Goal: Use online tool/utility: Utilize a website feature to perform a specific function

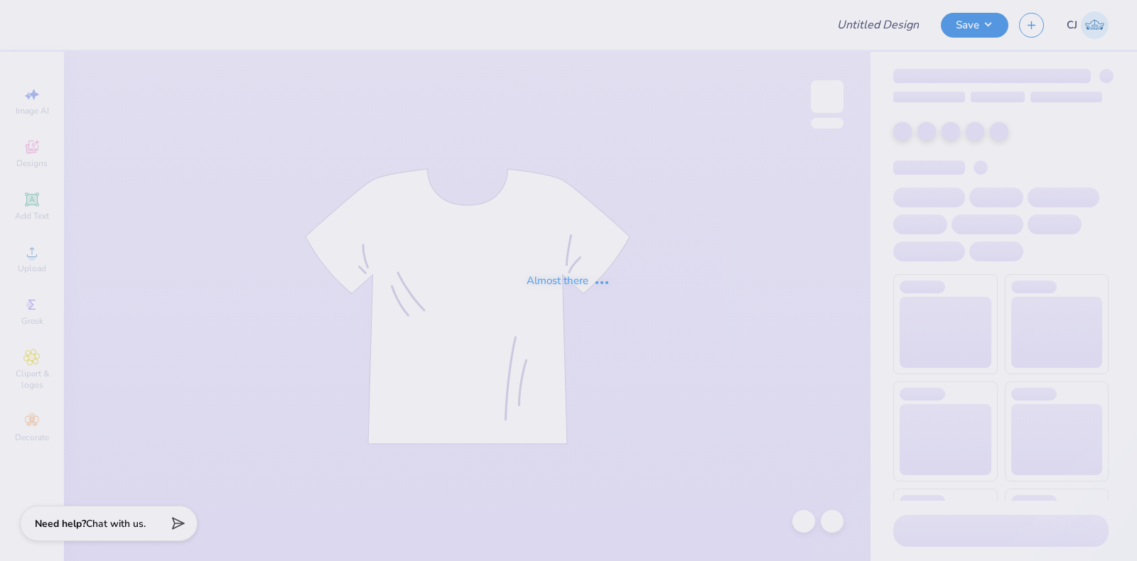
type input "[PERSON_NAME] : [GEOGRAPHIC_DATA]"
type input "24"
type input "[PERSON_NAME] : The [GEOGRAPHIC_DATA][US_STATE]"
type input "24"
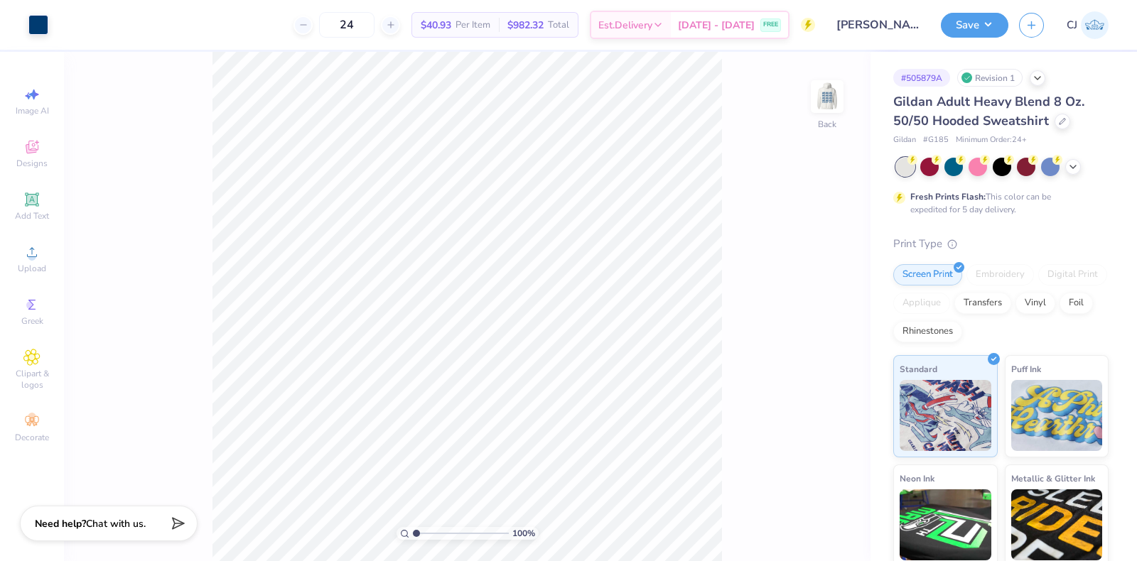
click at [1068, 117] on div "Gildan Adult Heavy Blend 8 Oz. 50/50 Hooded Sweatshirt" at bounding box center [1000, 111] width 215 height 38
click at [1065, 116] on div at bounding box center [1063, 120] width 16 height 16
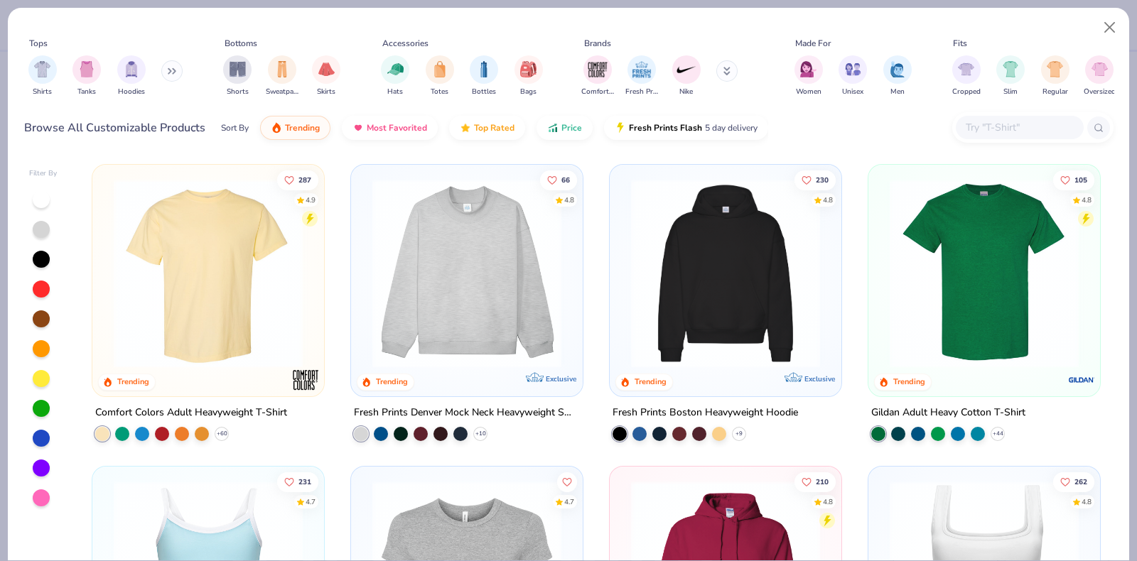
click at [1004, 136] on div at bounding box center [1020, 127] width 128 height 23
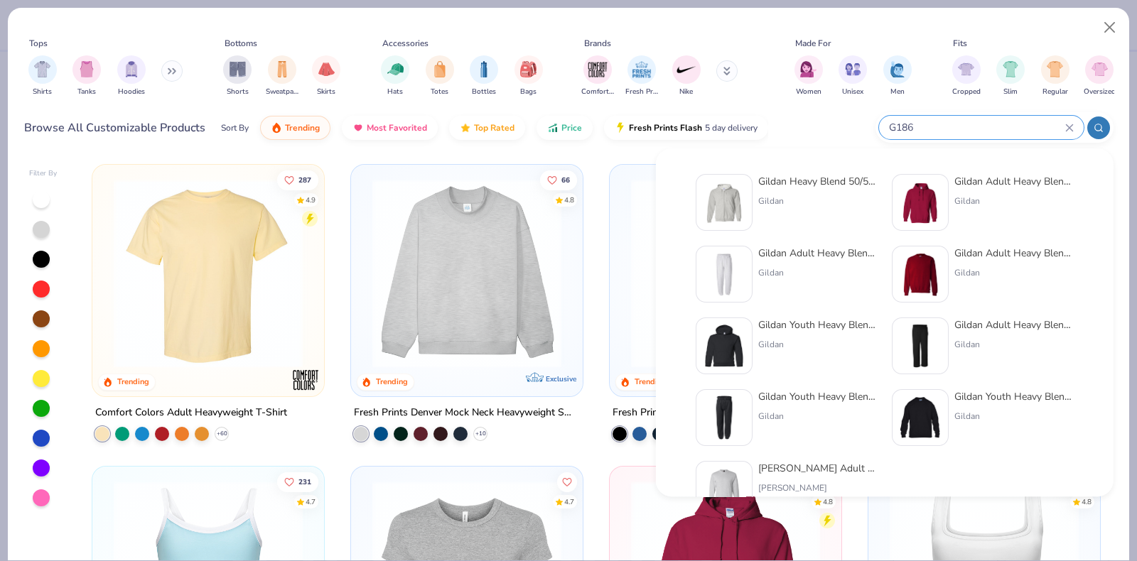
type input "G186"
click at [803, 183] on div "Gildan Heavy Blend 50/50 Full-Zip Hooded Sweatshirt" at bounding box center [817, 181] width 119 height 15
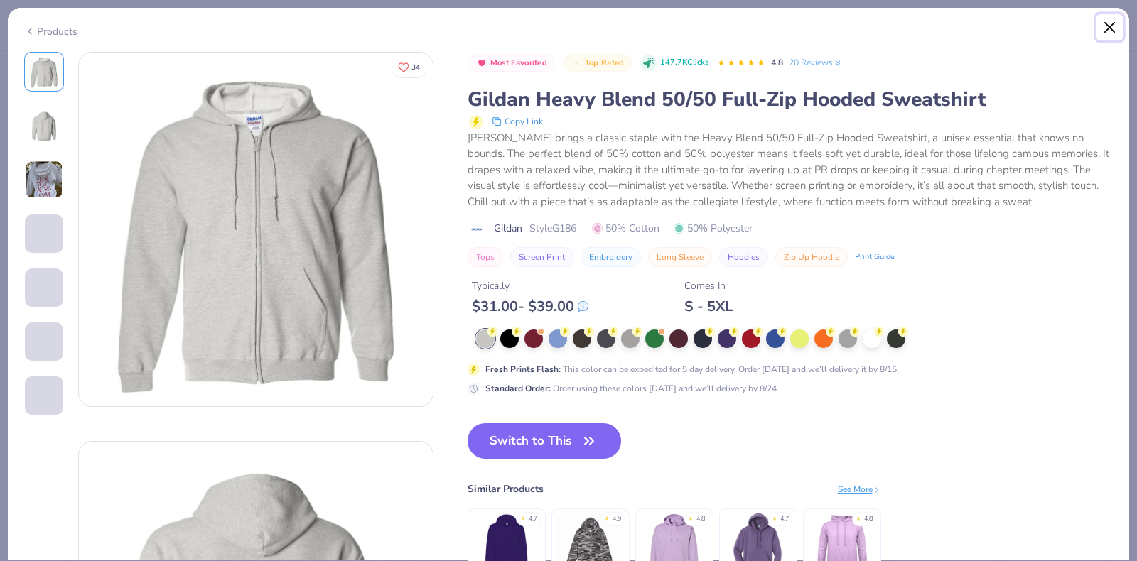
click at [1106, 29] on button "Close" at bounding box center [1110, 27] width 27 height 27
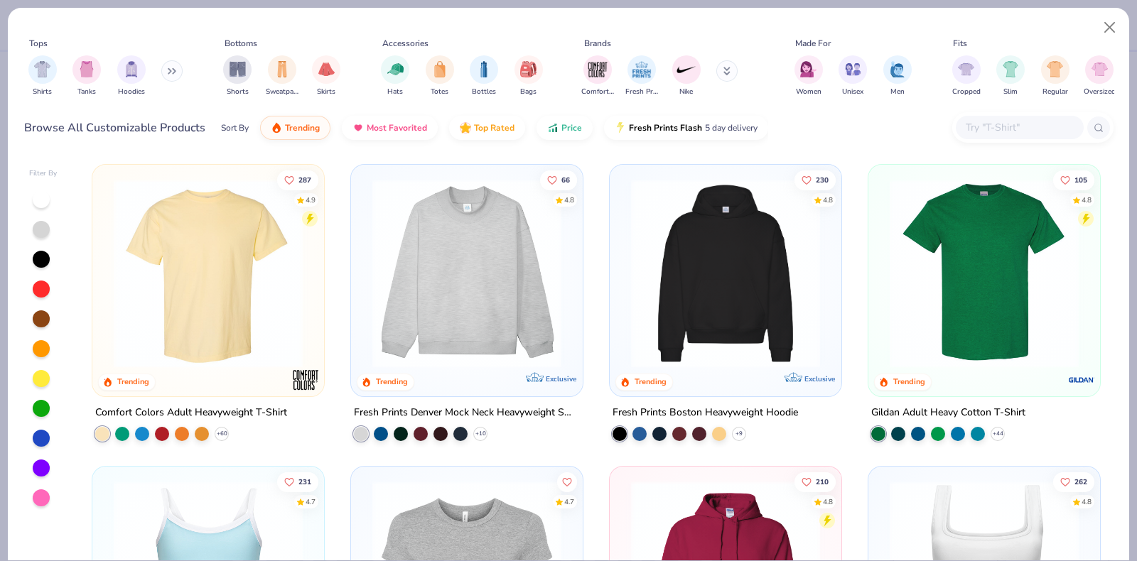
click at [1018, 129] on input "text" at bounding box center [1018, 127] width 109 height 16
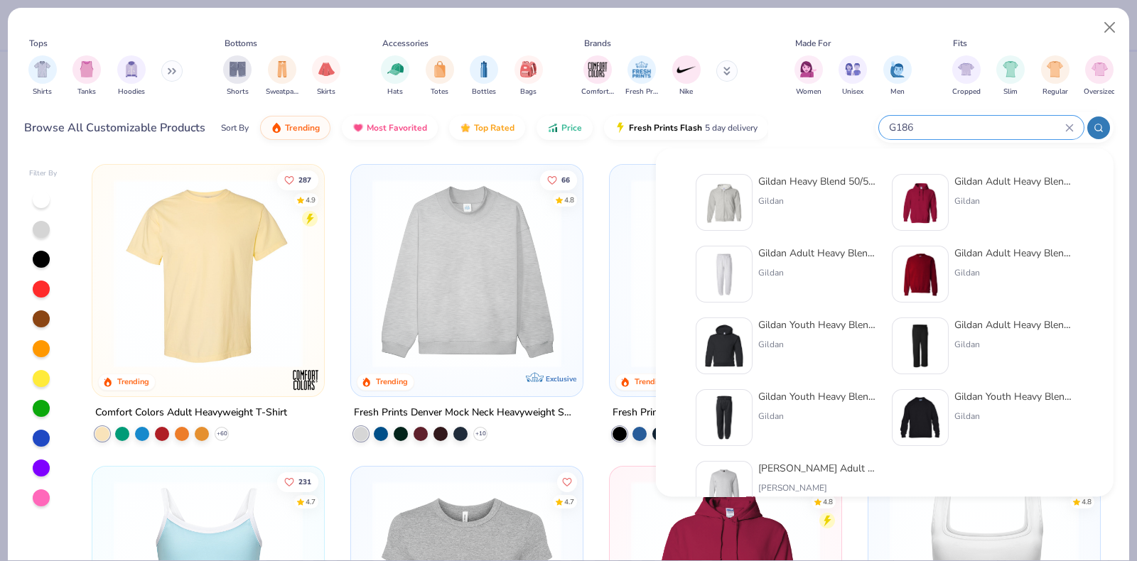
type input "G186"
click at [821, 179] on div "Gildan Heavy Blend 50/50 Full-Zip Hooded Sweatshirt" at bounding box center [817, 181] width 119 height 15
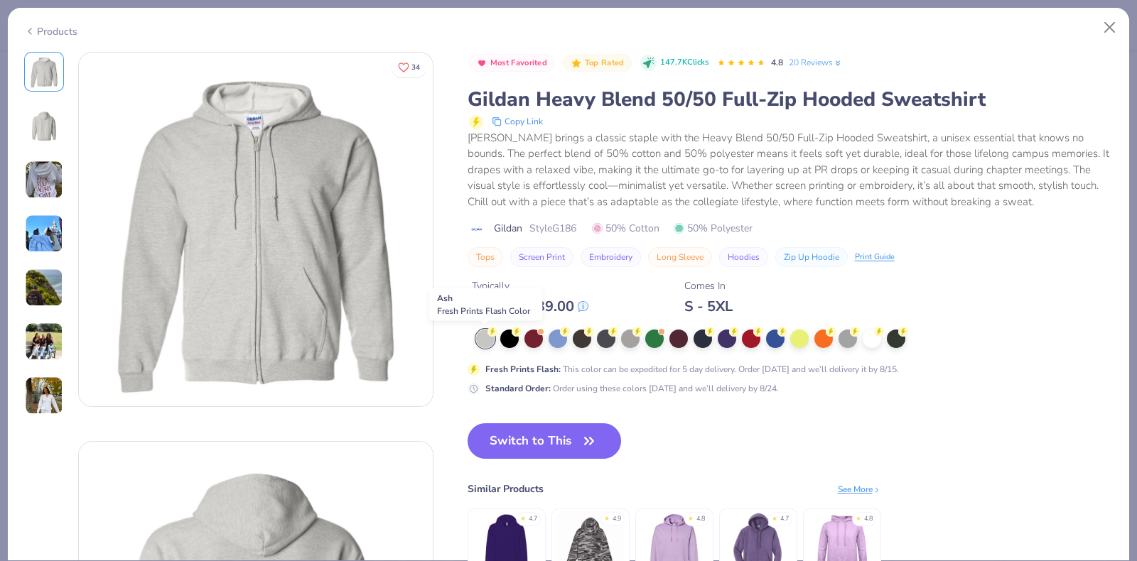
click at [486, 335] on div at bounding box center [485, 339] width 18 height 18
